Goal: Task Accomplishment & Management: Use online tool/utility

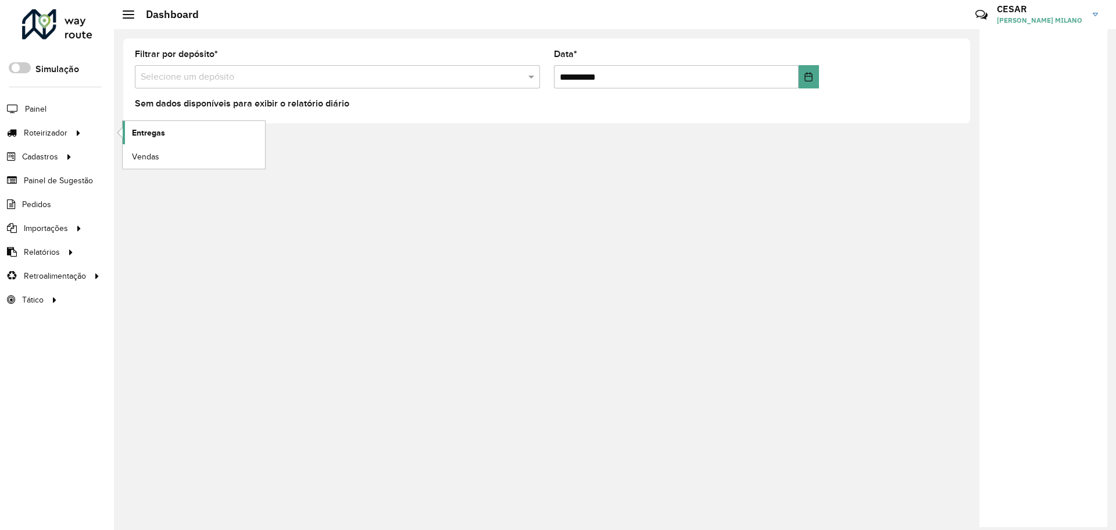
click at [160, 131] on span "Entregas" at bounding box center [148, 133] width 33 height 12
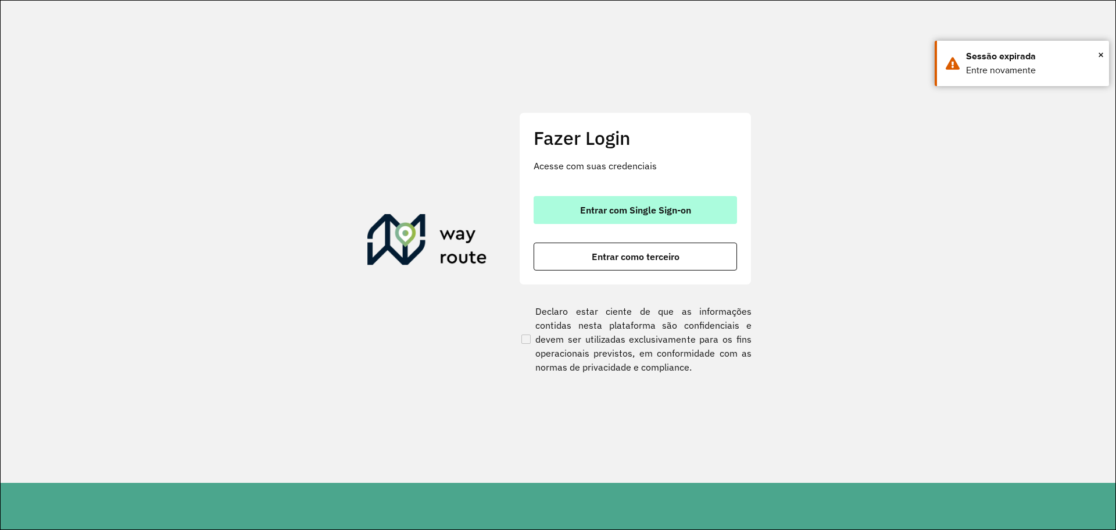
click at [607, 215] on span "Entrar com Single Sign-on" at bounding box center [635, 209] width 111 height 9
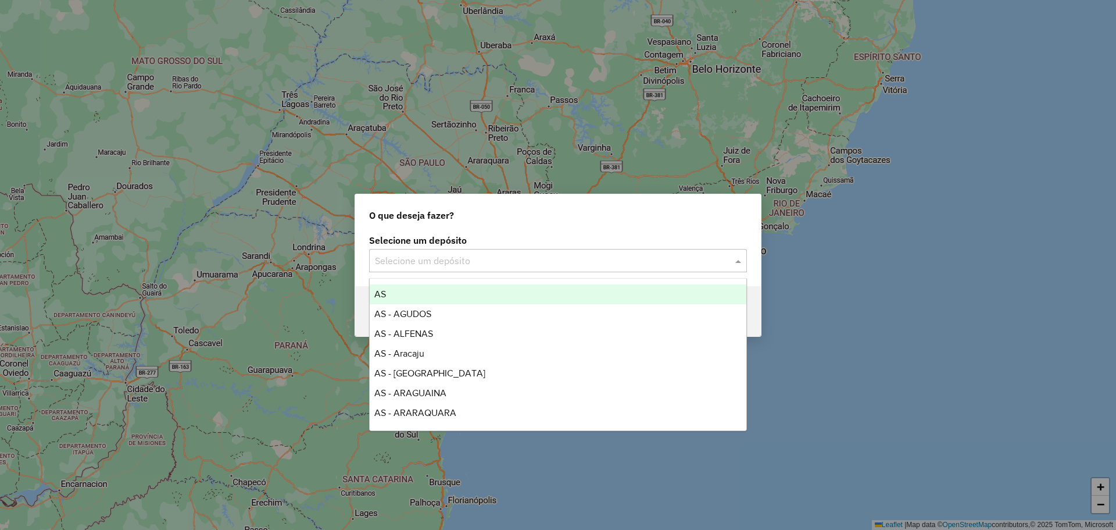
click at [491, 254] on input "text" at bounding box center [546, 261] width 343 height 14
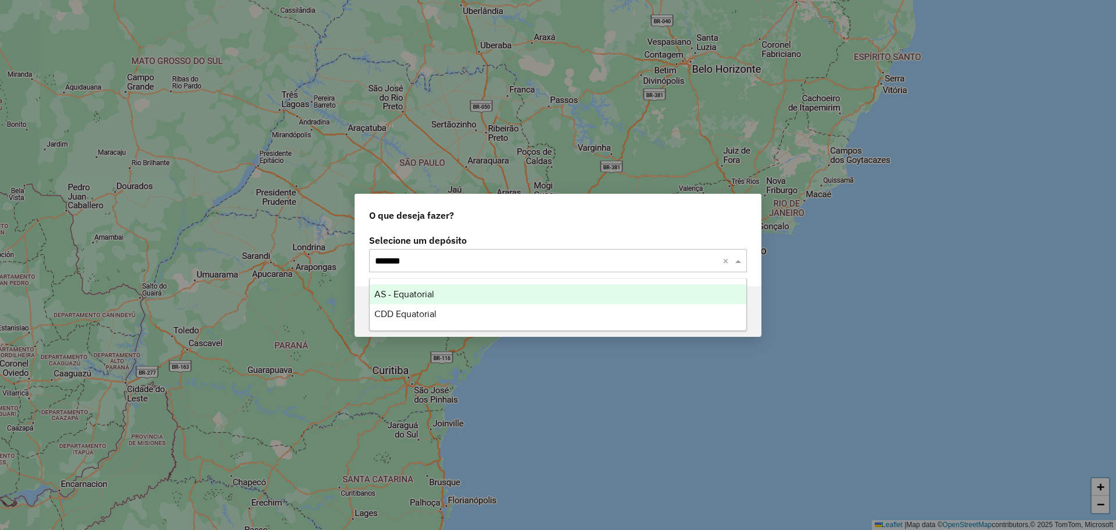
type input "********"
click at [445, 310] on div "CDD Equatorial" at bounding box center [558, 314] width 377 height 20
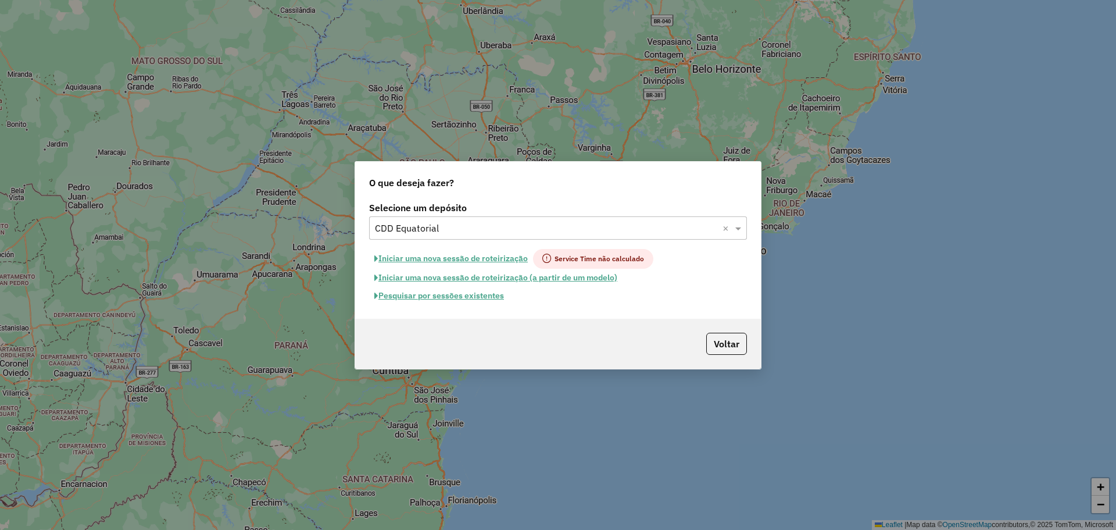
click at [479, 295] on button "Pesquisar por sessões existentes" at bounding box center [439, 296] width 140 height 18
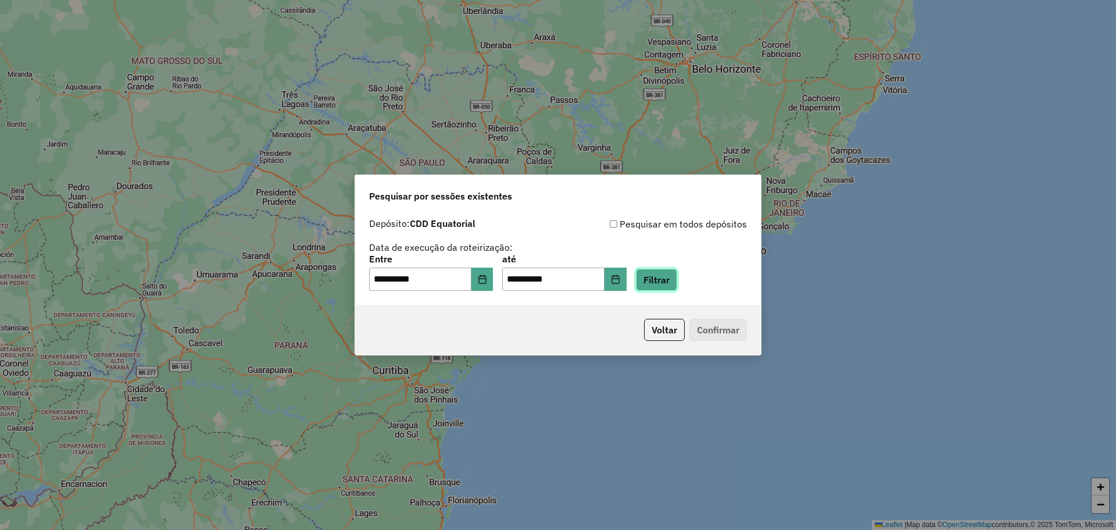
click at [672, 278] on button "Filtrar" at bounding box center [656, 280] width 41 height 22
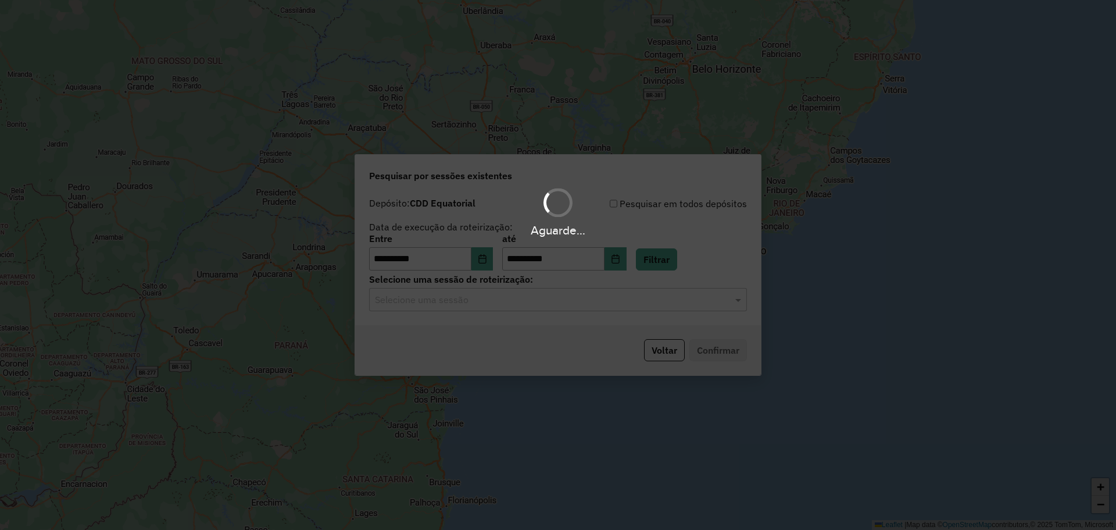
click at [593, 305] on input "text" at bounding box center [546, 300] width 343 height 14
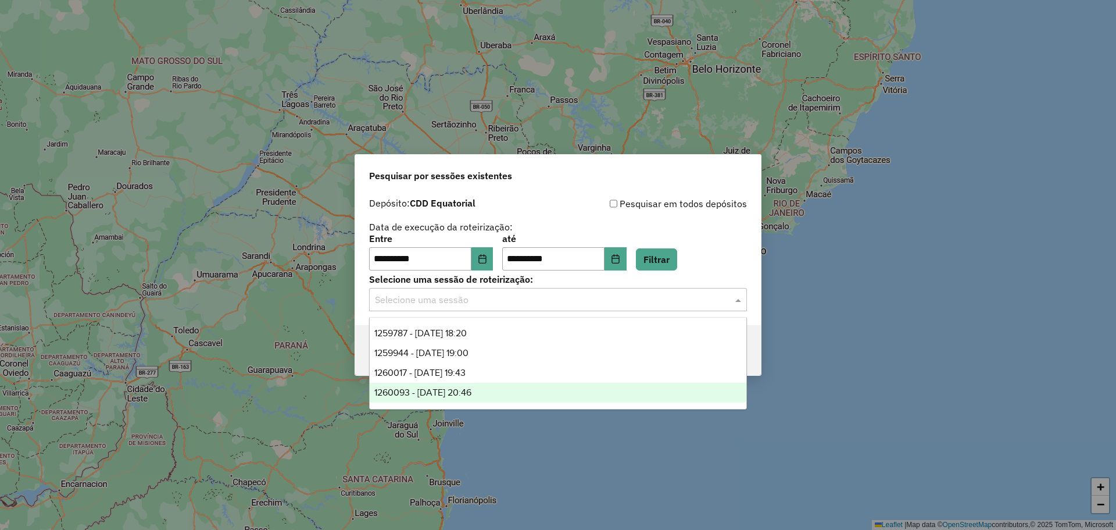
click at [519, 388] on div "1260093 - 05/09/2025 20:46" at bounding box center [558, 393] width 377 height 20
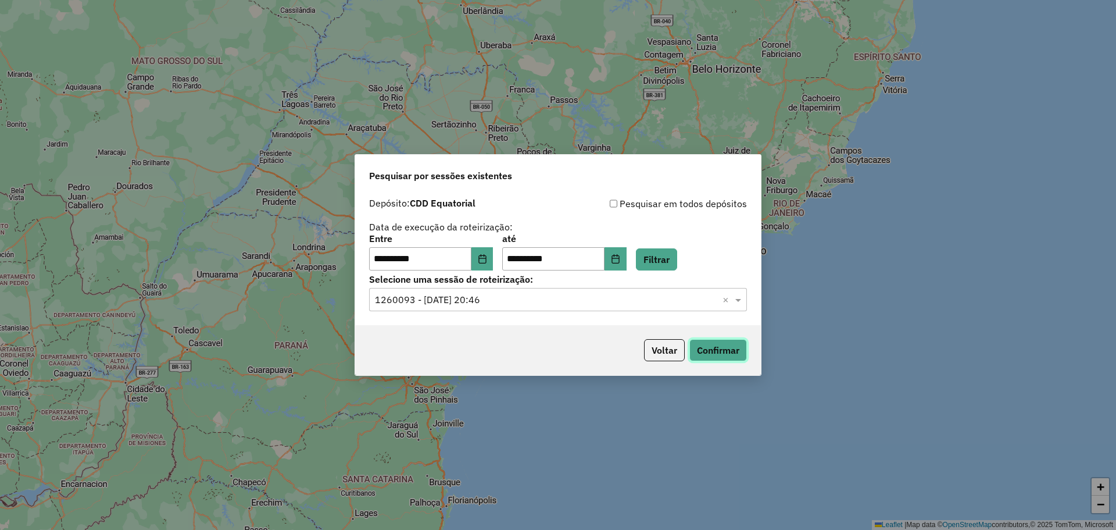
click at [724, 348] on button "Confirmar" at bounding box center [719, 350] width 58 height 22
click at [602, 304] on input "text" at bounding box center [546, 300] width 343 height 14
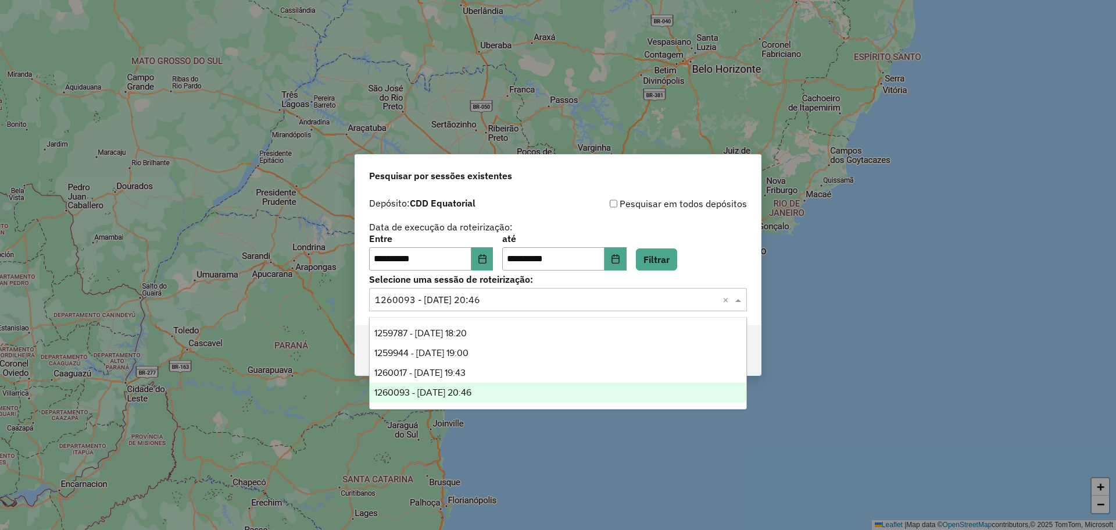
click at [505, 308] on div "Selecione uma sessão × 1260093 - 05/09/2025 20:46 ×" at bounding box center [558, 299] width 378 height 23
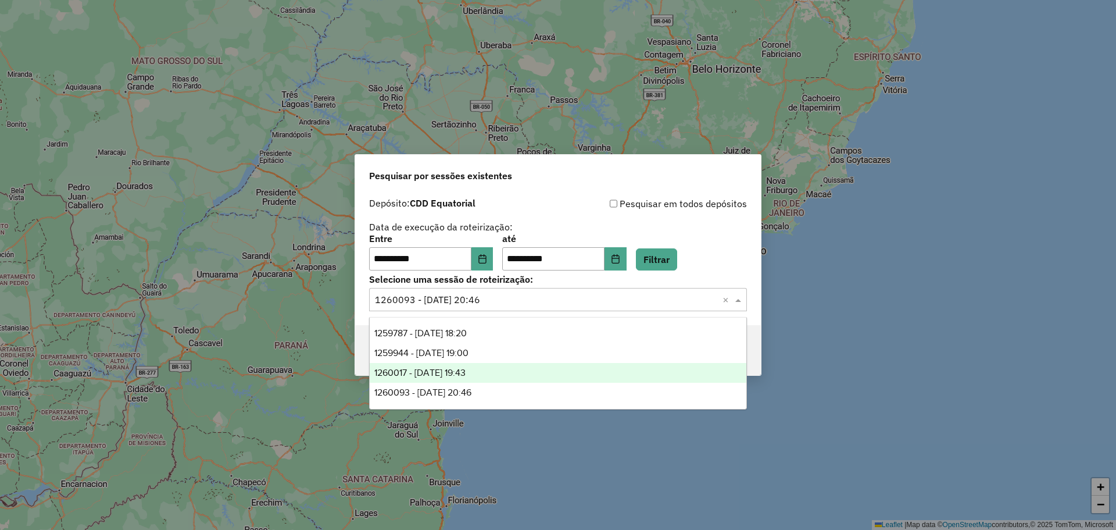
click at [498, 370] on div "1260017 - 05/09/2025 19:43" at bounding box center [558, 373] width 377 height 20
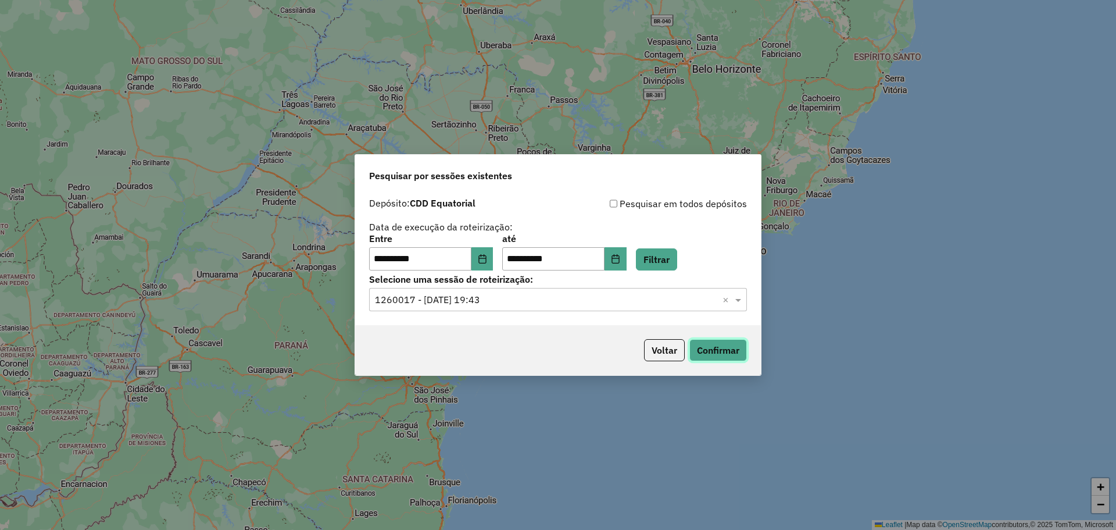
click at [729, 353] on button "Confirmar" at bounding box center [719, 350] width 58 height 22
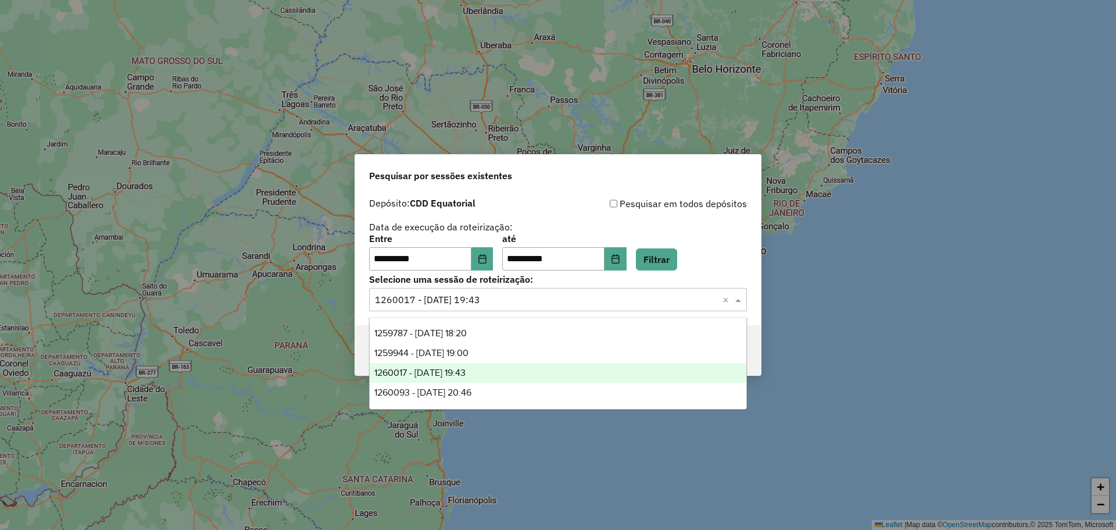
click at [488, 298] on input "text" at bounding box center [546, 300] width 343 height 14
click at [469, 348] on span "1259944 - 05/09/2025 19:00" at bounding box center [421, 353] width 94 height 10
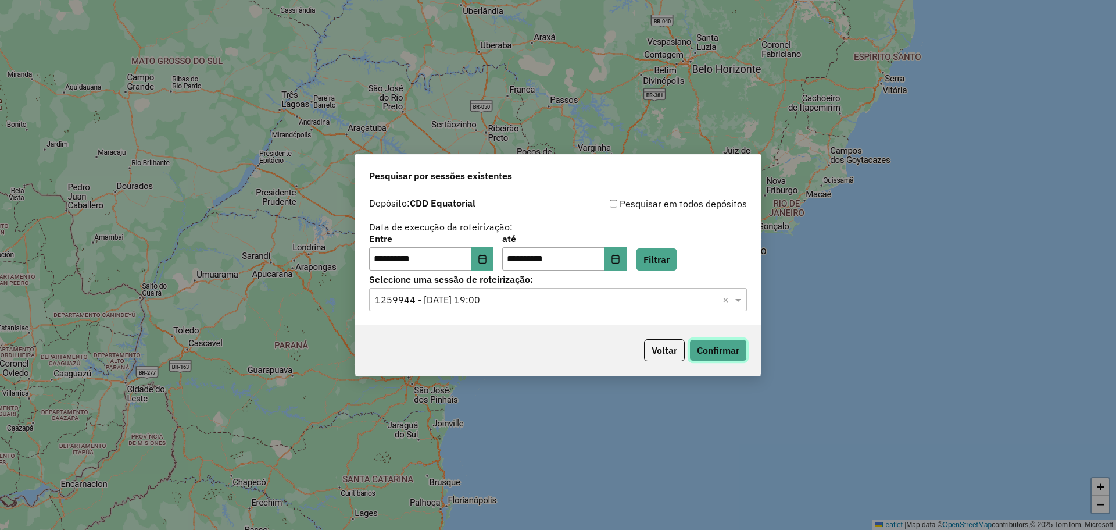
click at [709, 348] on button "Confirmar" at bounding box center [719, 350] width 58 height 22
click at [491, 301] on input "text" at bounding box center [546, 300] width 343 height 14
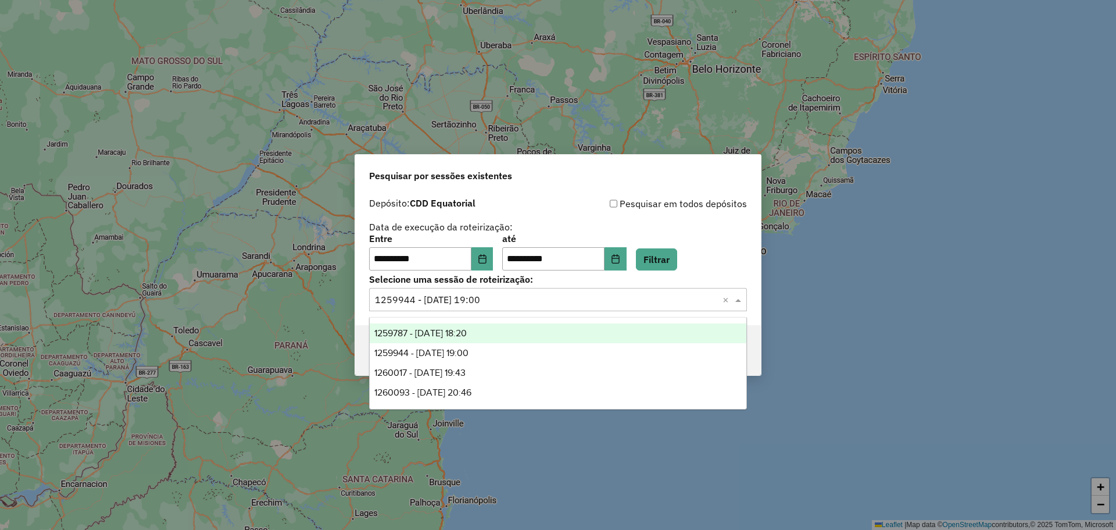
click at [500, 331] on div "1259787 - 05/09/2025 18:20" at bounding box center [558, 333] width 377 height 20
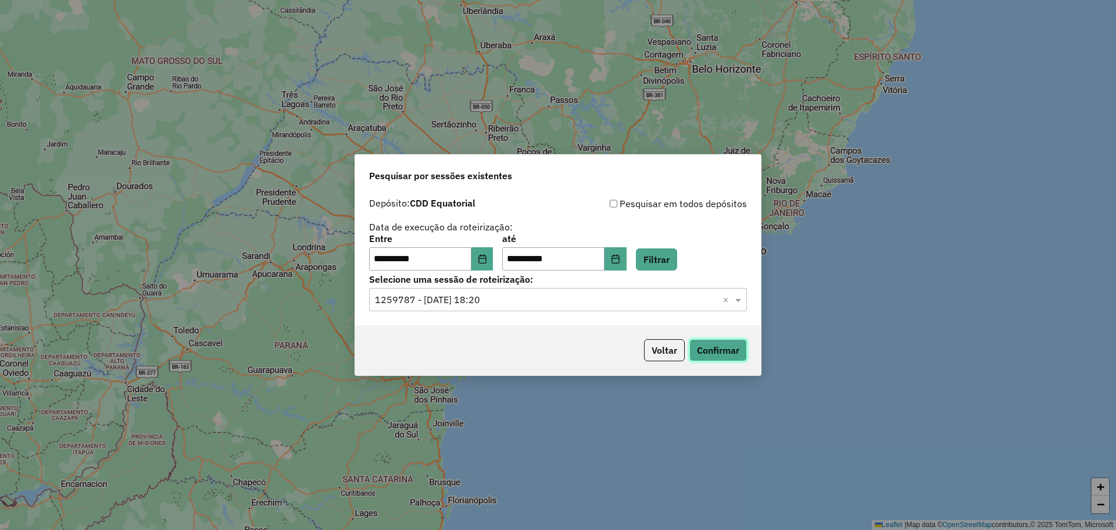
click at [714, 344] on button "Confirmar" at bounding box center [719, 350] width 58 height 22
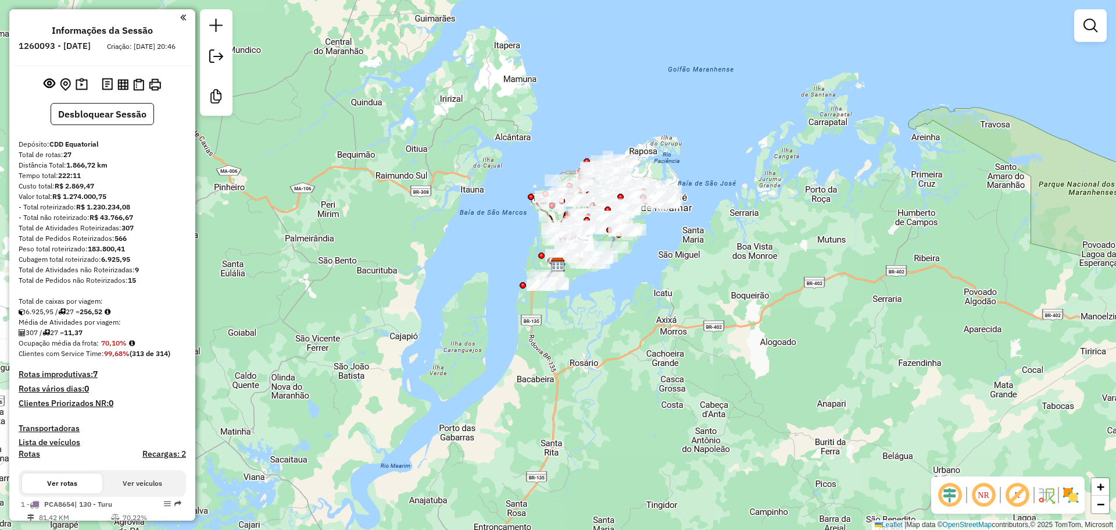
click at [162, 459] on h4 "Recargas: 2" at bounding box center [164, 454] width 44 height 10
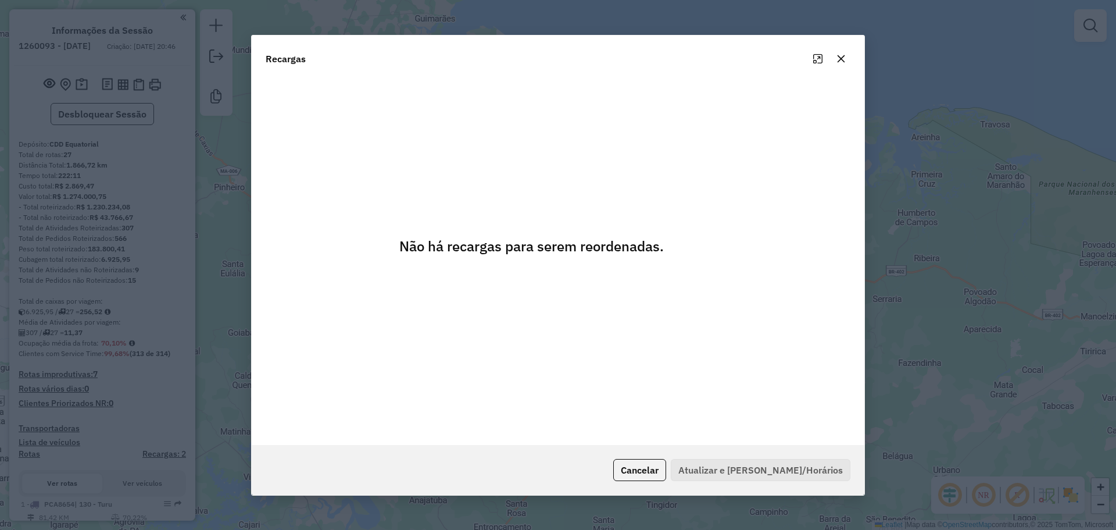
click at [844, 59] on icon "button" at bounding box center [841, 58] width 9 height 9
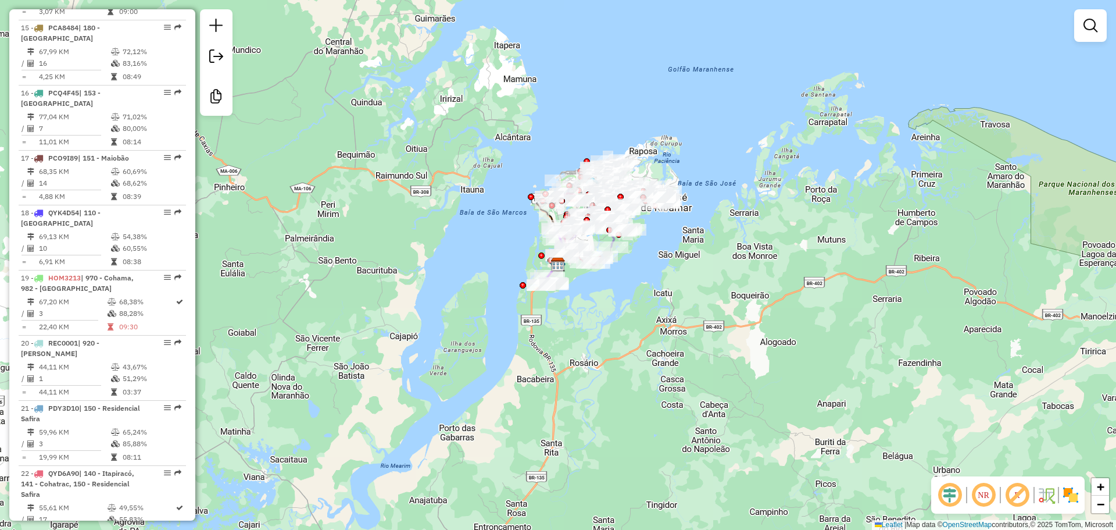
scroll to position [1386, 0]
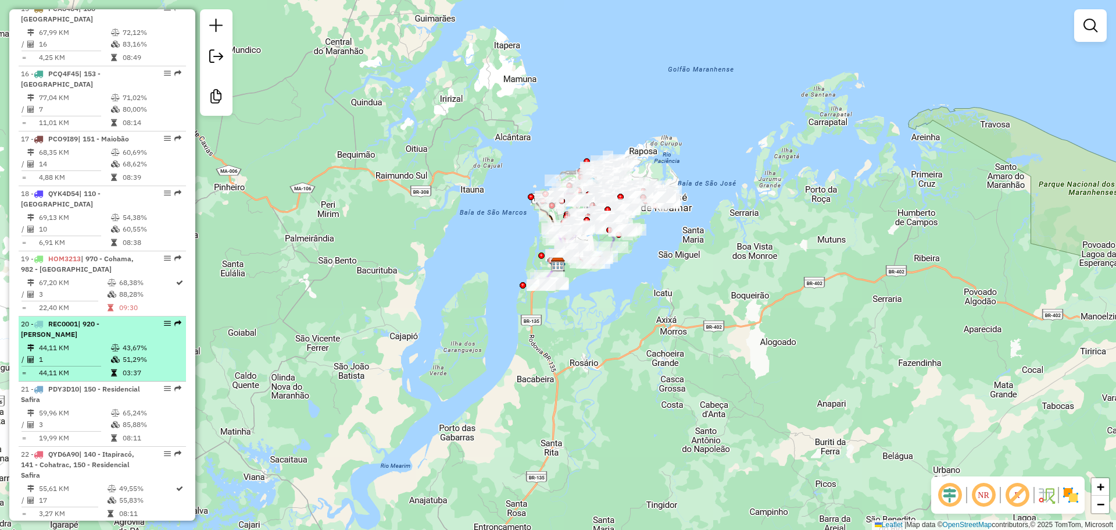
click at [88, 319] on li "20 - REC0001 | 920 - João Paulo 44,11 KM 43,67% / 1 51,29% = 44,11 KM 03:37" at bounding box center [102, 348] width 167 height 65
select select "**********"
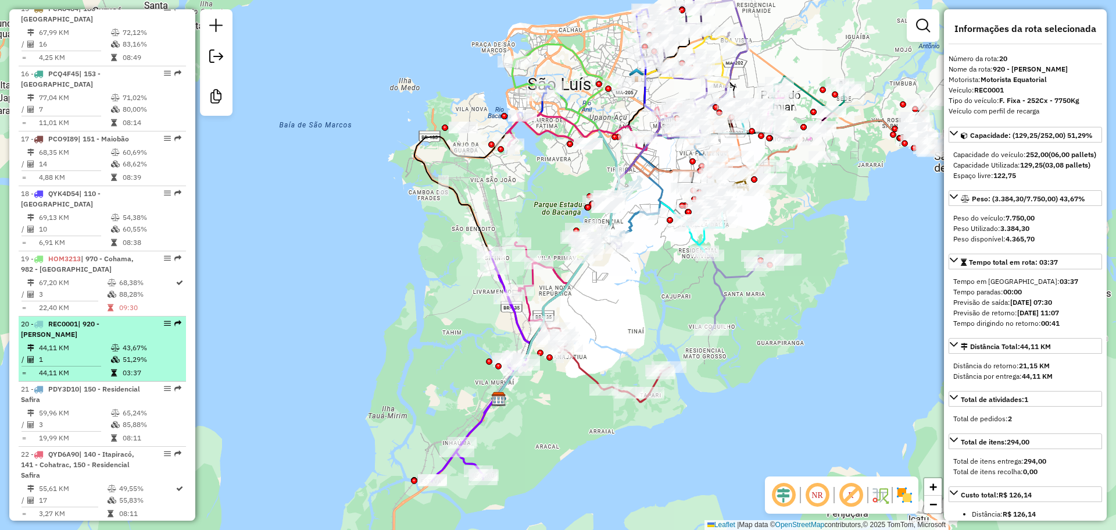
click at [116, 356] on icon at bounding box center [115, 359] width 9 height 7
click at [117, 356] on icon at bounding box center [115, 359] width 9 height 7
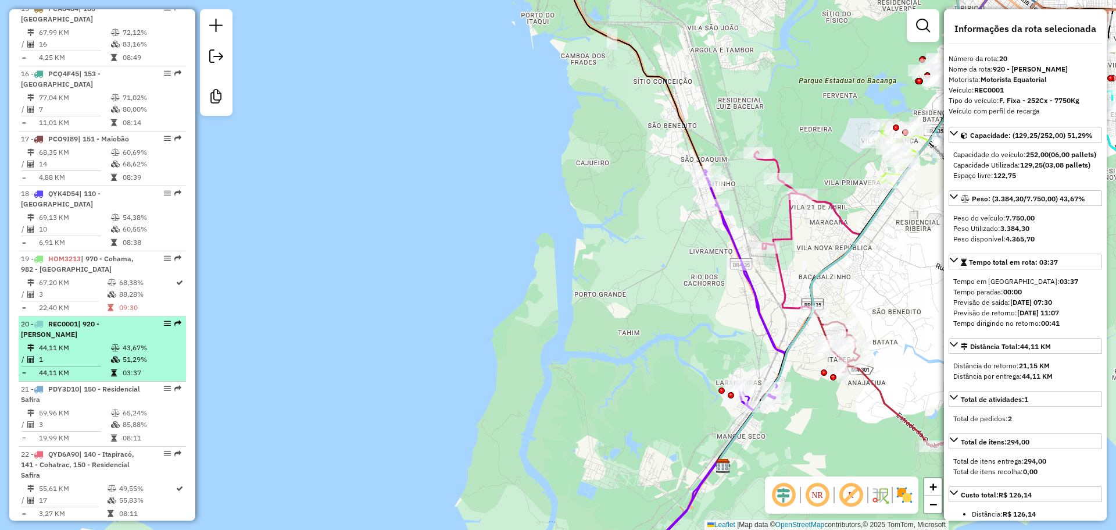
click at [52, 342] on td "44,11 KM" at bounding box center [74, 348] width 72 height 12
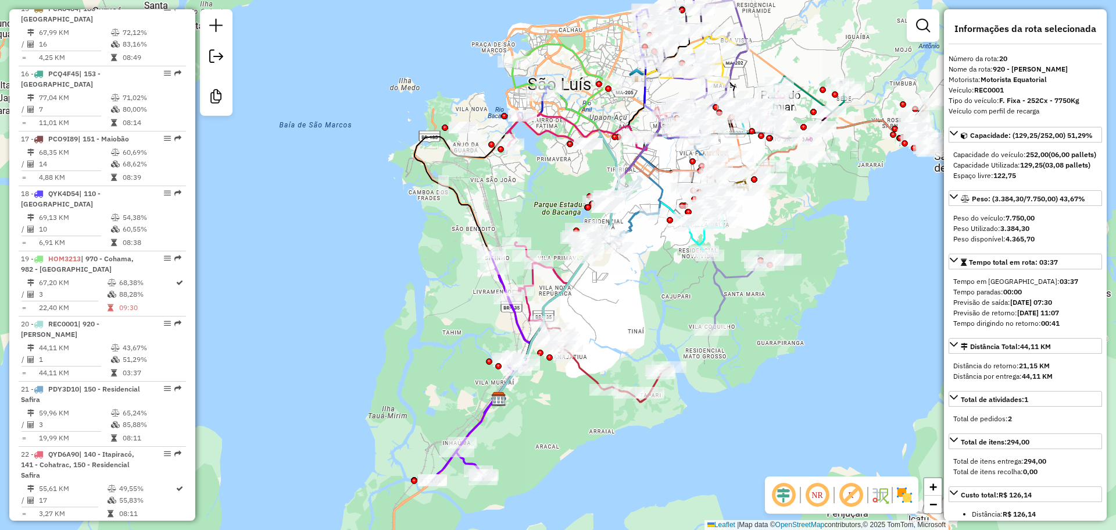
click at [790, 493] on em at bounding box center [784, 495] width 28 height 28
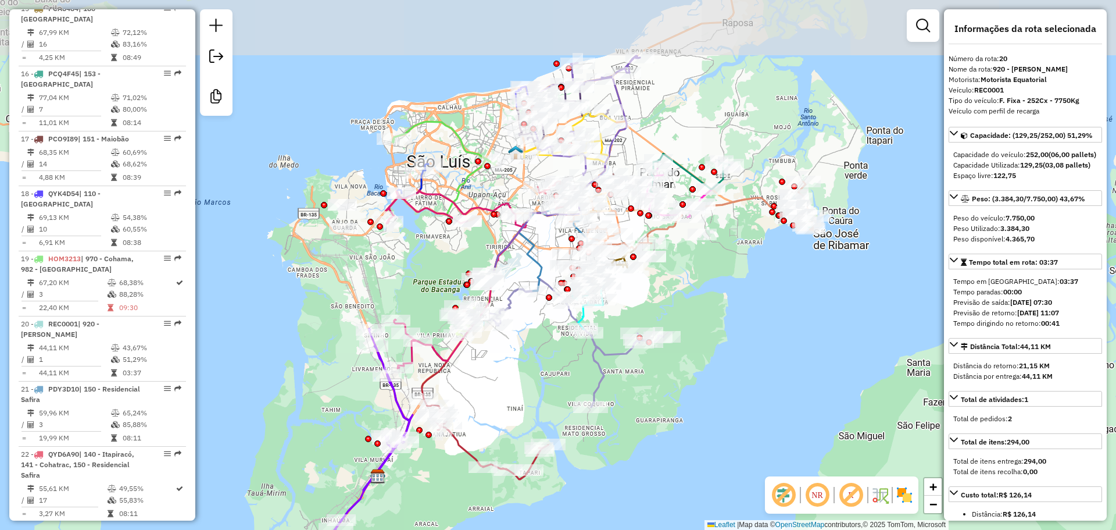
drag, startPoint x: 626, startPoint y: 338, endPoint x: 555, endPoint y: 388, distance: 86.9
click at [555, 388] on div "Janela de atendimento Grade de atendimento Capacidade Transportadoras Veículos …" at bounding box center [558, 265] width 1116 height 530
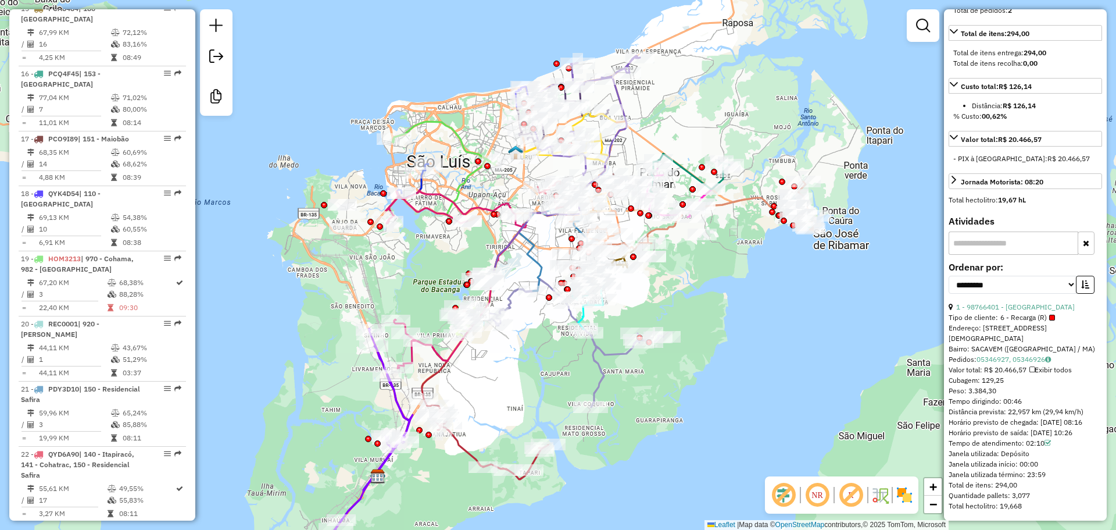
scroll to position [197, 0]
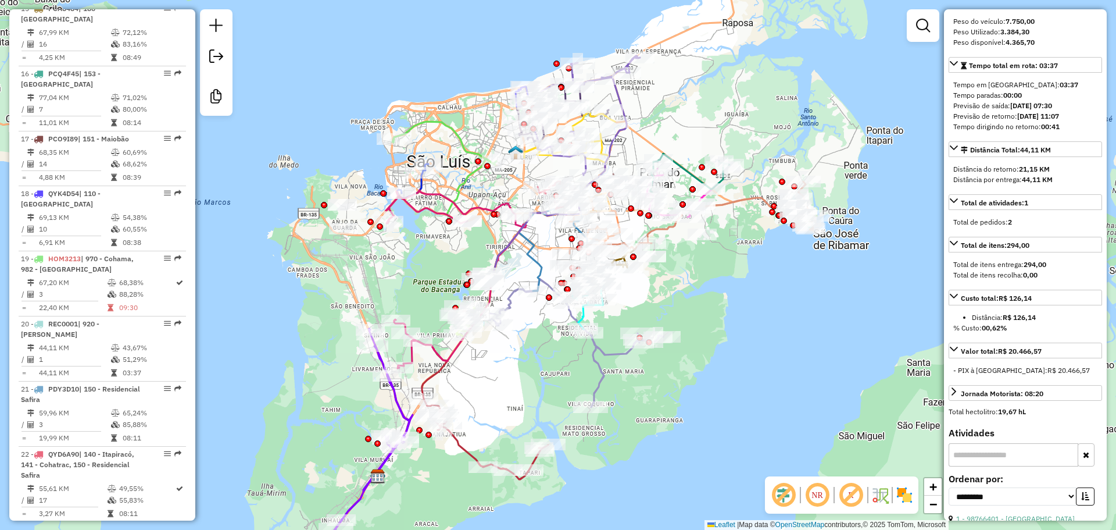
drag, startPoint x: 1062, startPoint y: 392, endPoint x: 1064, endPoint y: 403, distance: 11.2
click at [1064, 403] on div "Capacidade: (129,25/252,00) 51,29% Capacidade do veículo: 252,00 (06,00 pallets…" at bounding box center [1026, 167] width 154 height 475
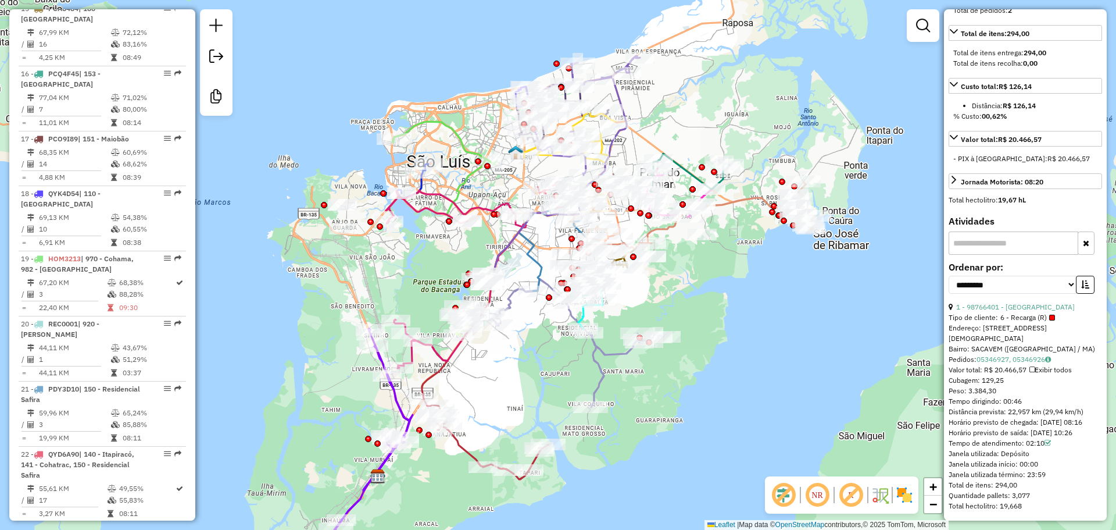
scroll to position [429, 0]
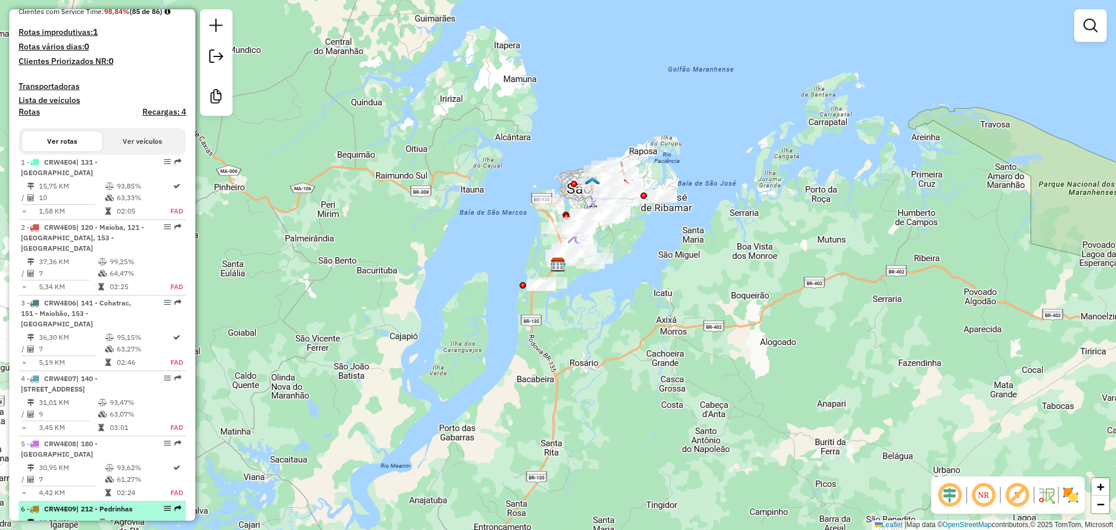
scroll to position [291, 0]
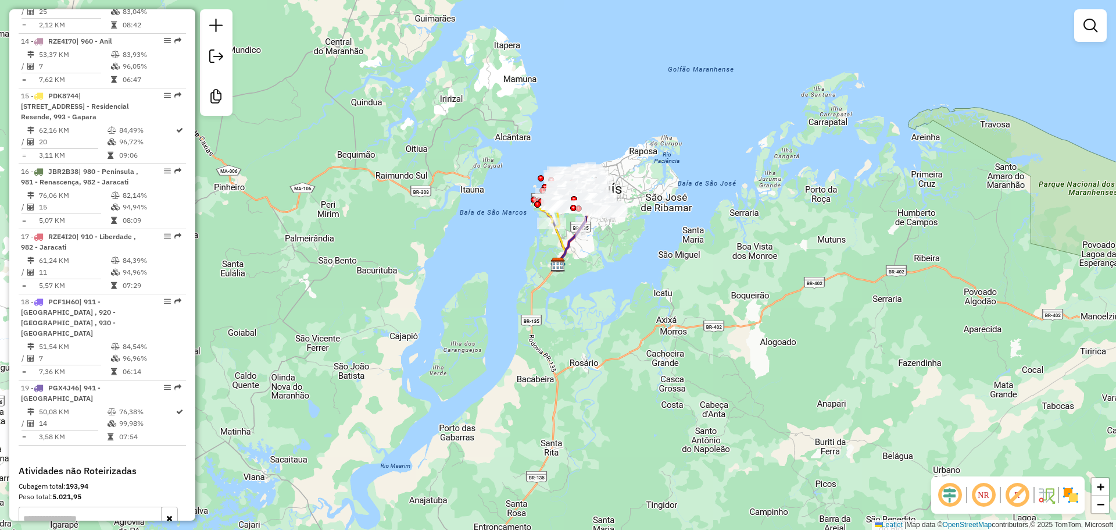
scroll to position [1279, 0]
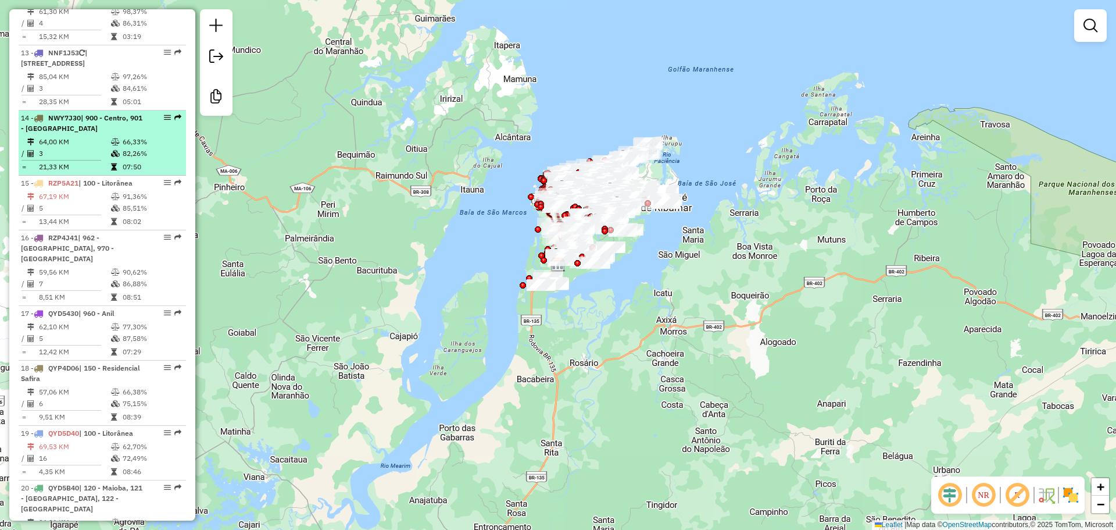
scroll to position [1512, 0]
